Goal: Transaction & Acquisition: Purchase product/service

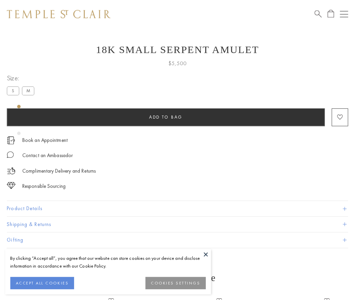
scroll to position [27, 0]
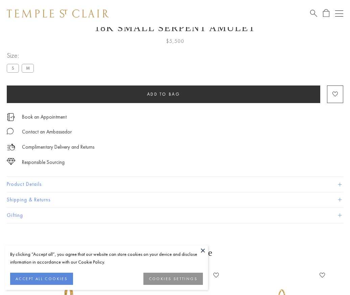
click at [163, 94] on span "Add to bag" at bounding box center [163, 94] width 33 height 6
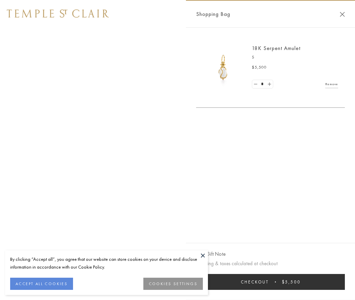
click at [270, 282] on button "Checkout $5,500" at bounding box center [270, 282] width 149 height 16
